Goal: Complete application form: Complete application form

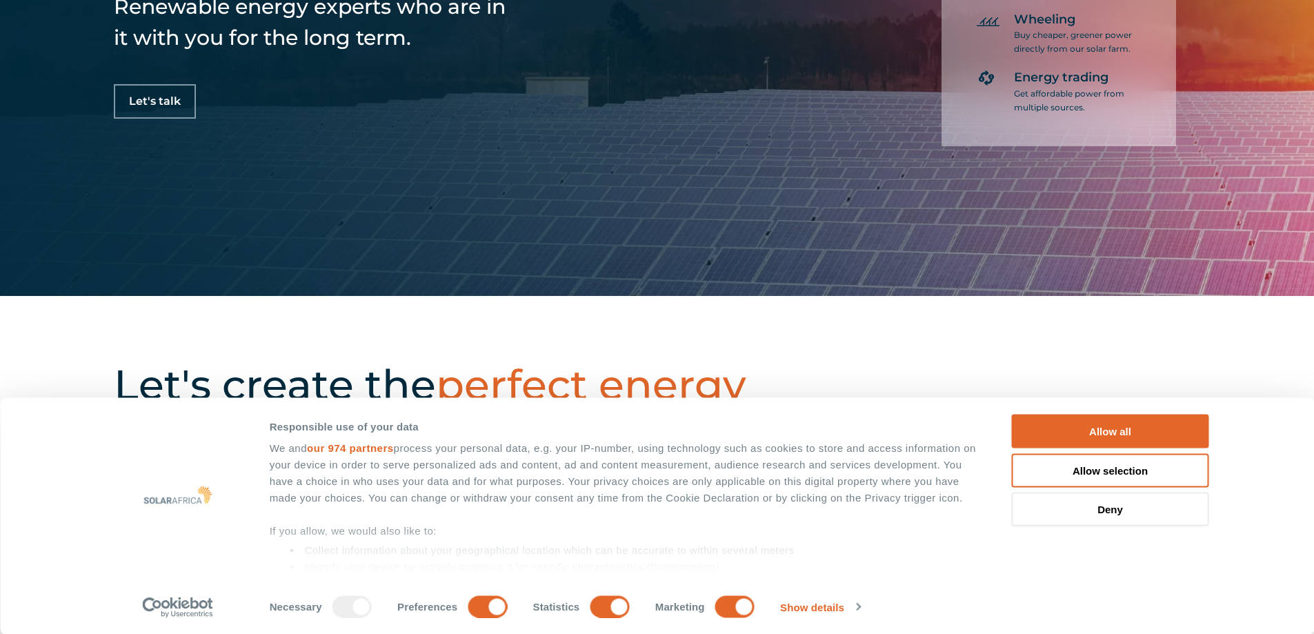
scroll to position [345, 0]
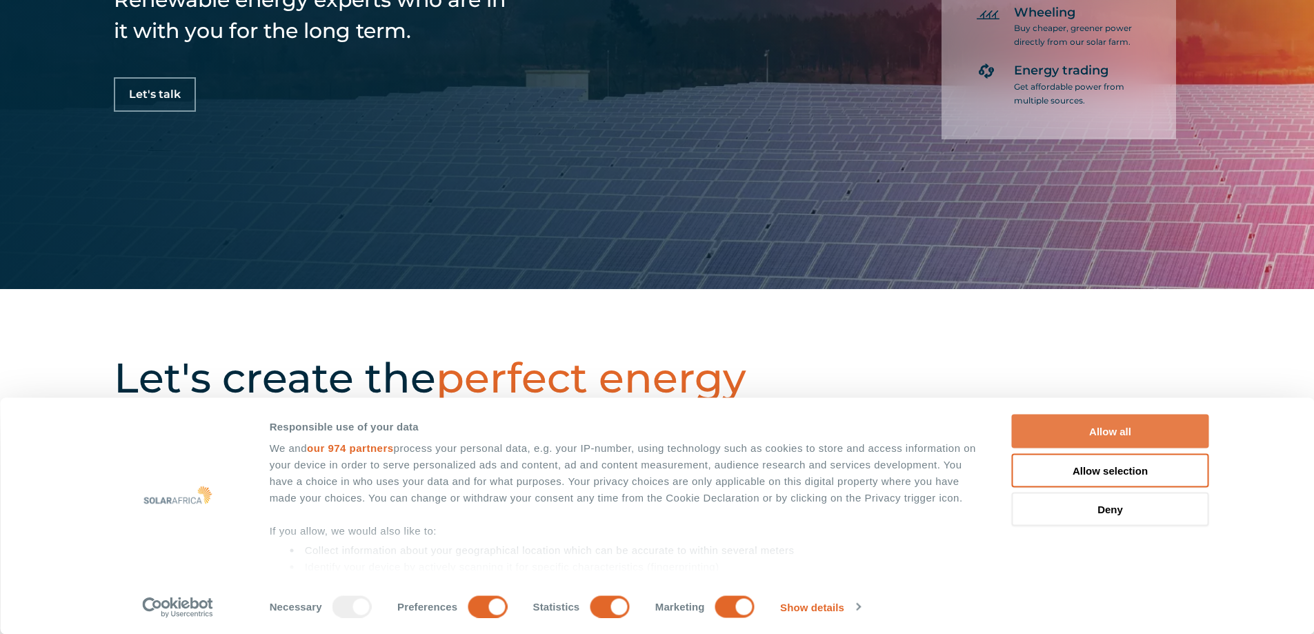
click at [1051, 431] on button "Allow all" at bounding box center [1110, 432] width 197 height 34
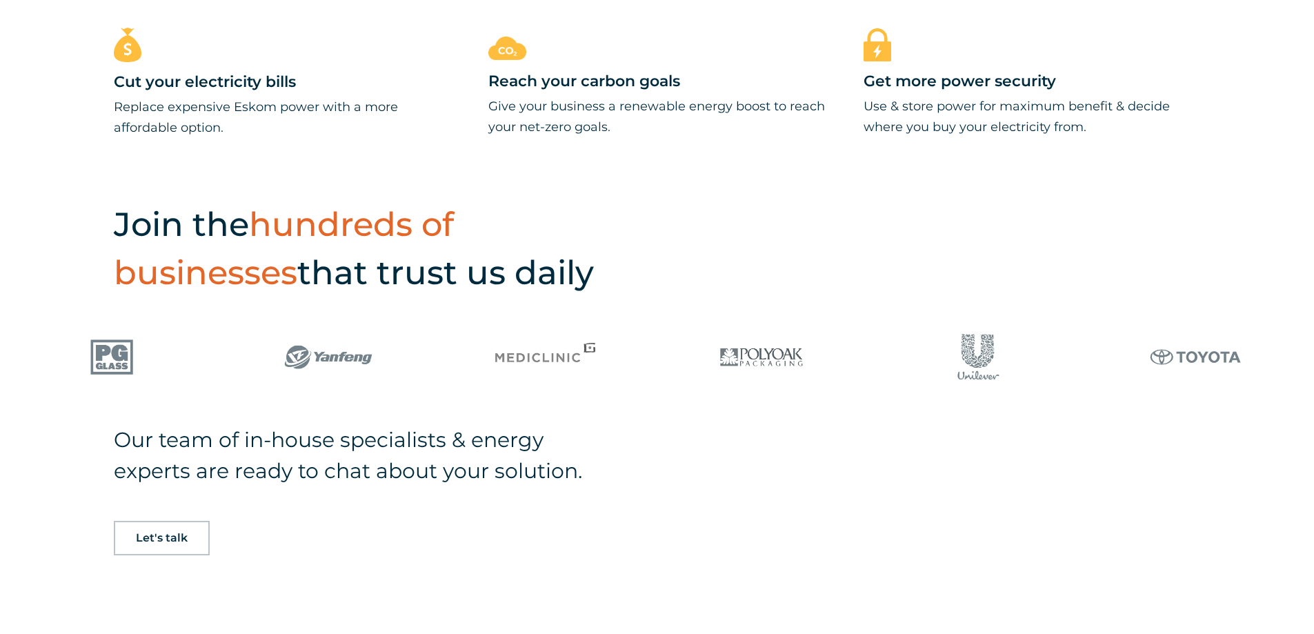
scroll to position [1104, 0]
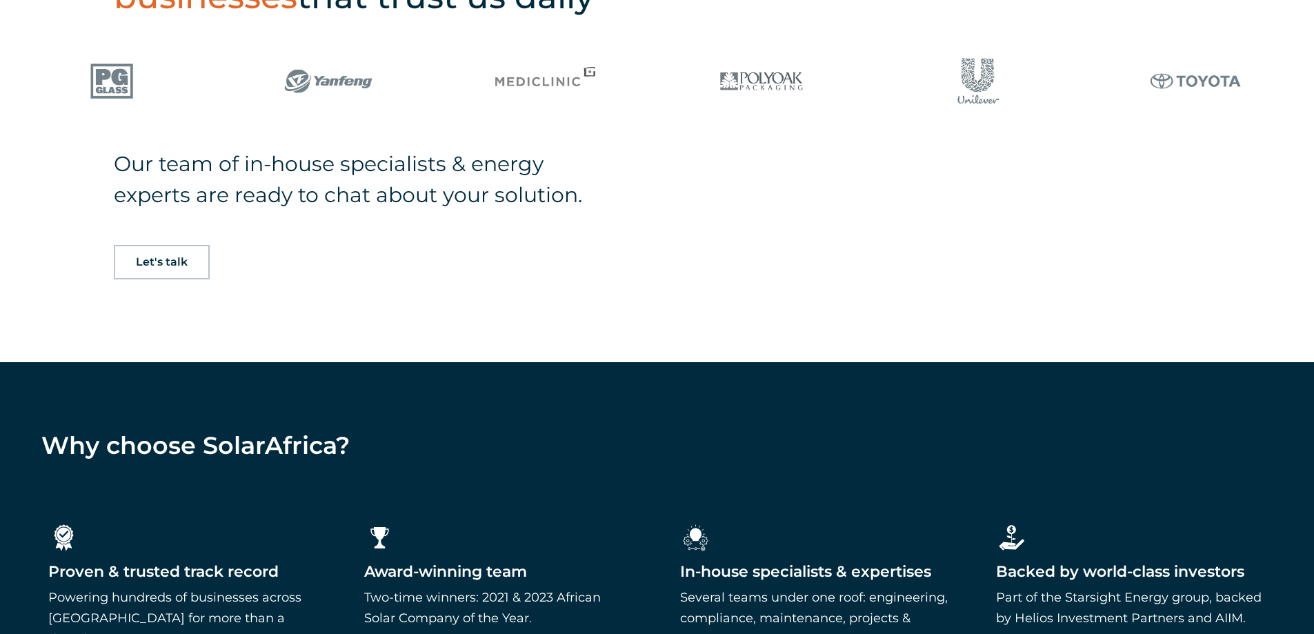
click at [172, 266] on span "Let's talk" at bounding box center [162, 262] width 52 height 11
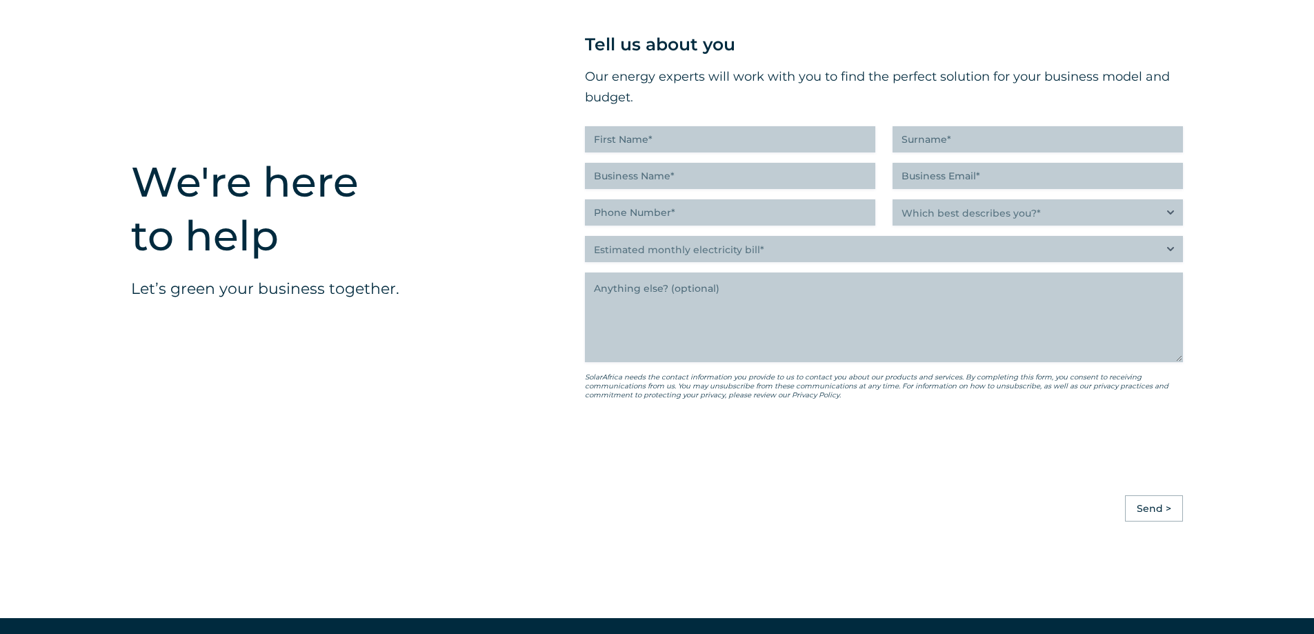
scroll to position [3468, 0]
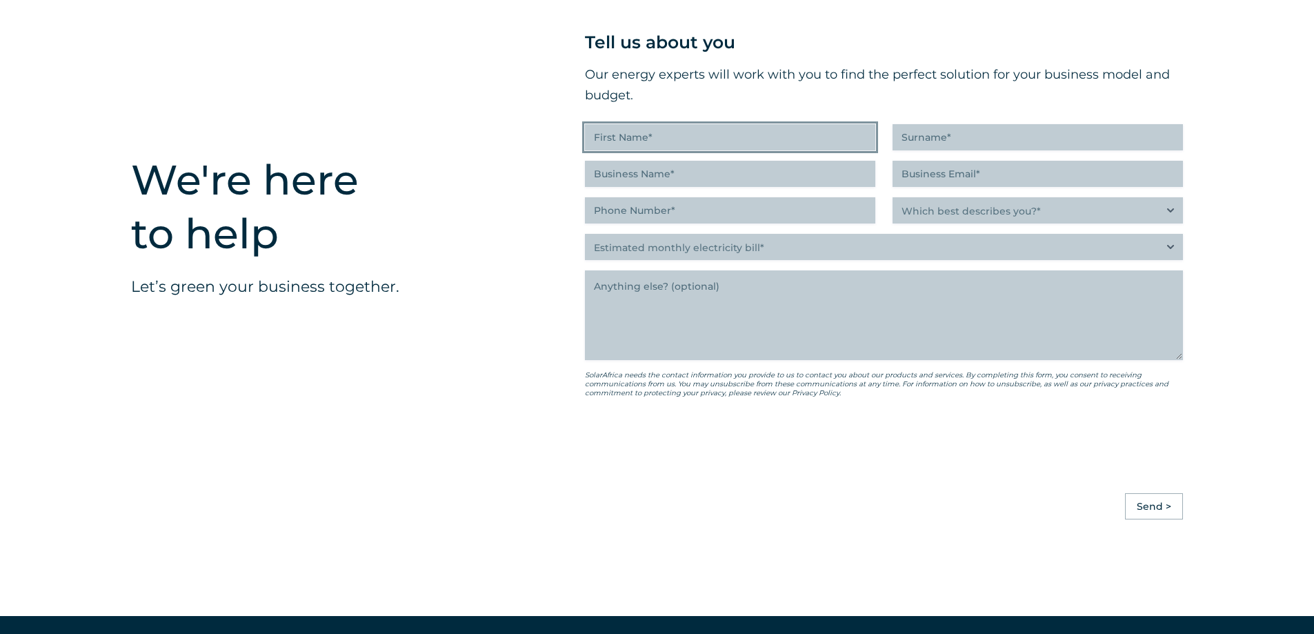
click at [618, 148] on input "First Name (Required)" at bounding box center [730, 137] width 290 height 26
type input "[PERSON_NAME]"
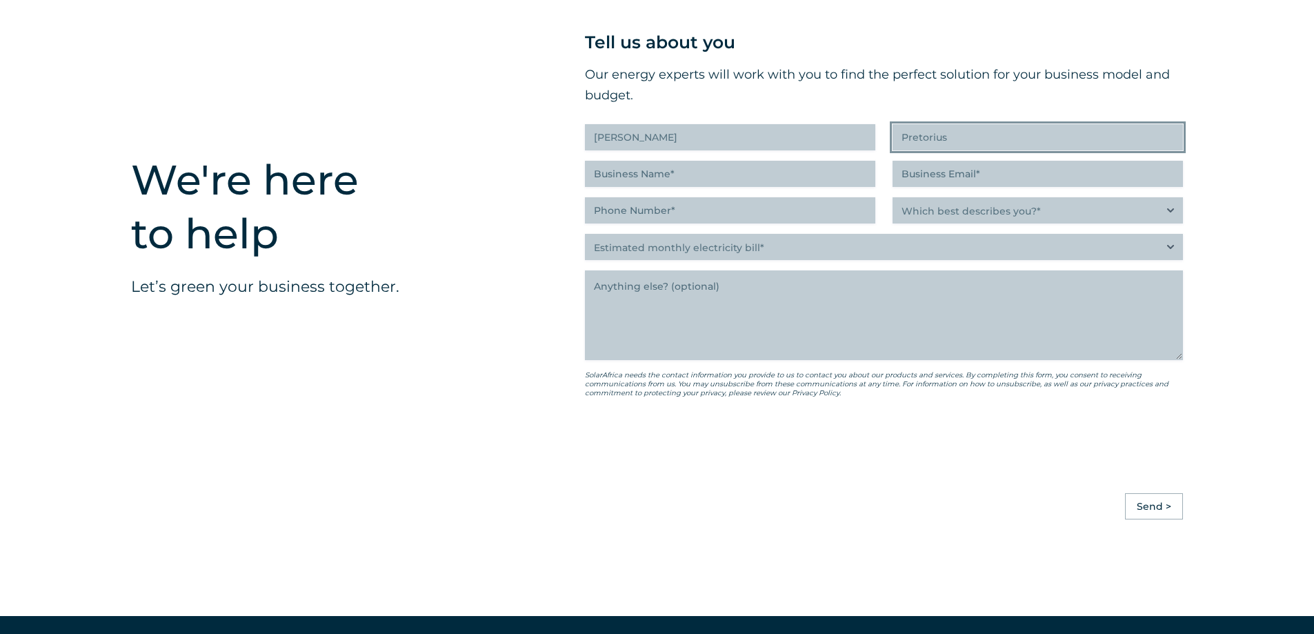
type input "Pretorius"
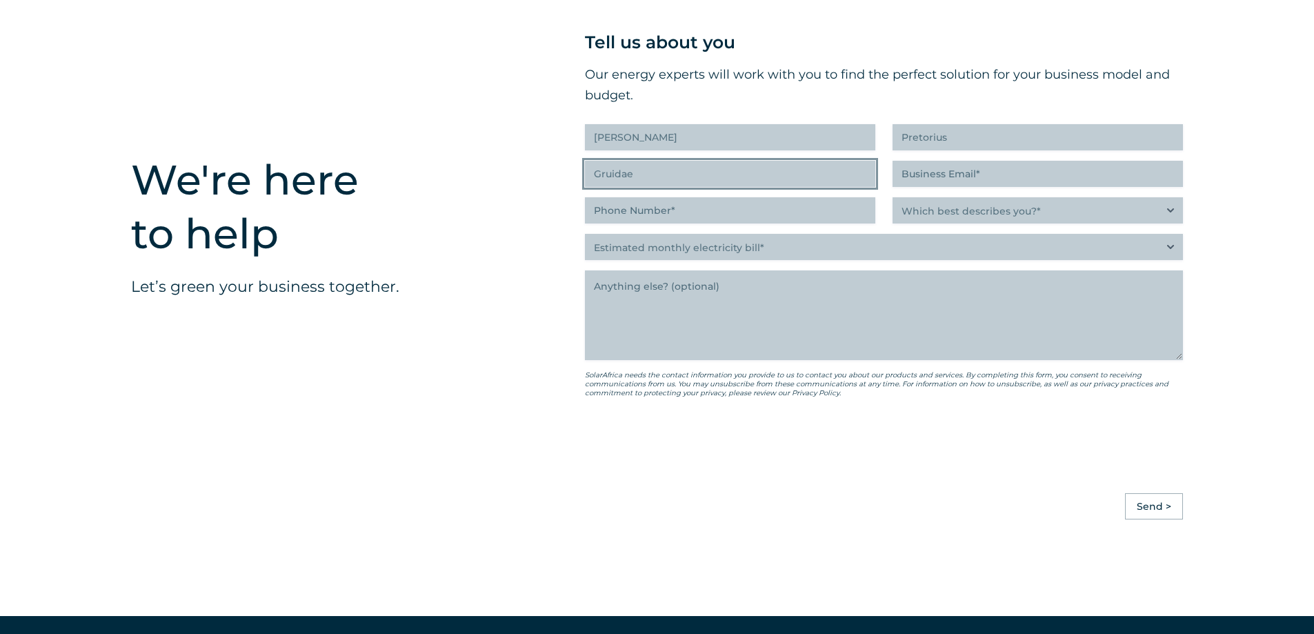
type input "Gruidae"
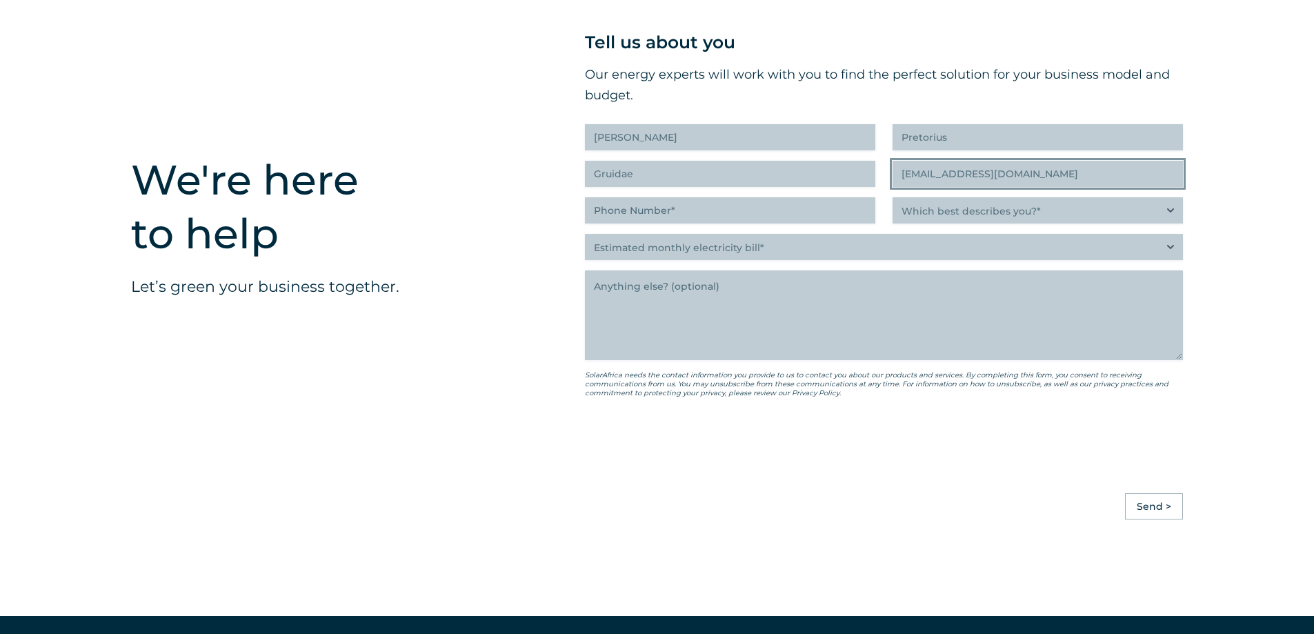
type input "[EMAIL_ADDRESS][DOMAIN_NAME]"
